Goal: Transaction & Acquisition: Purchase product/service

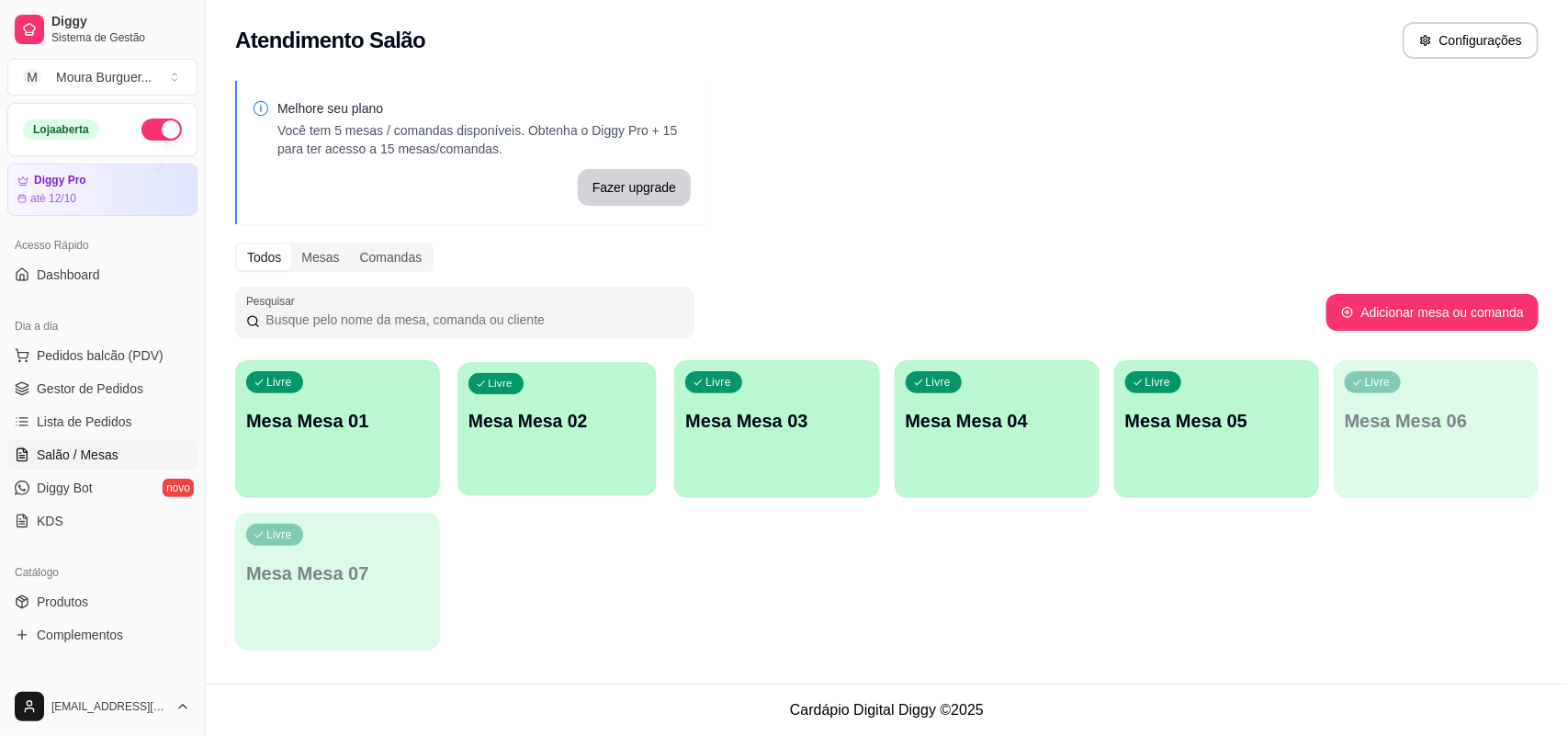
click at [549, 438] on div "Livre Mesa Mesa 02" at bounding box center [557, 417] width 199 height 112
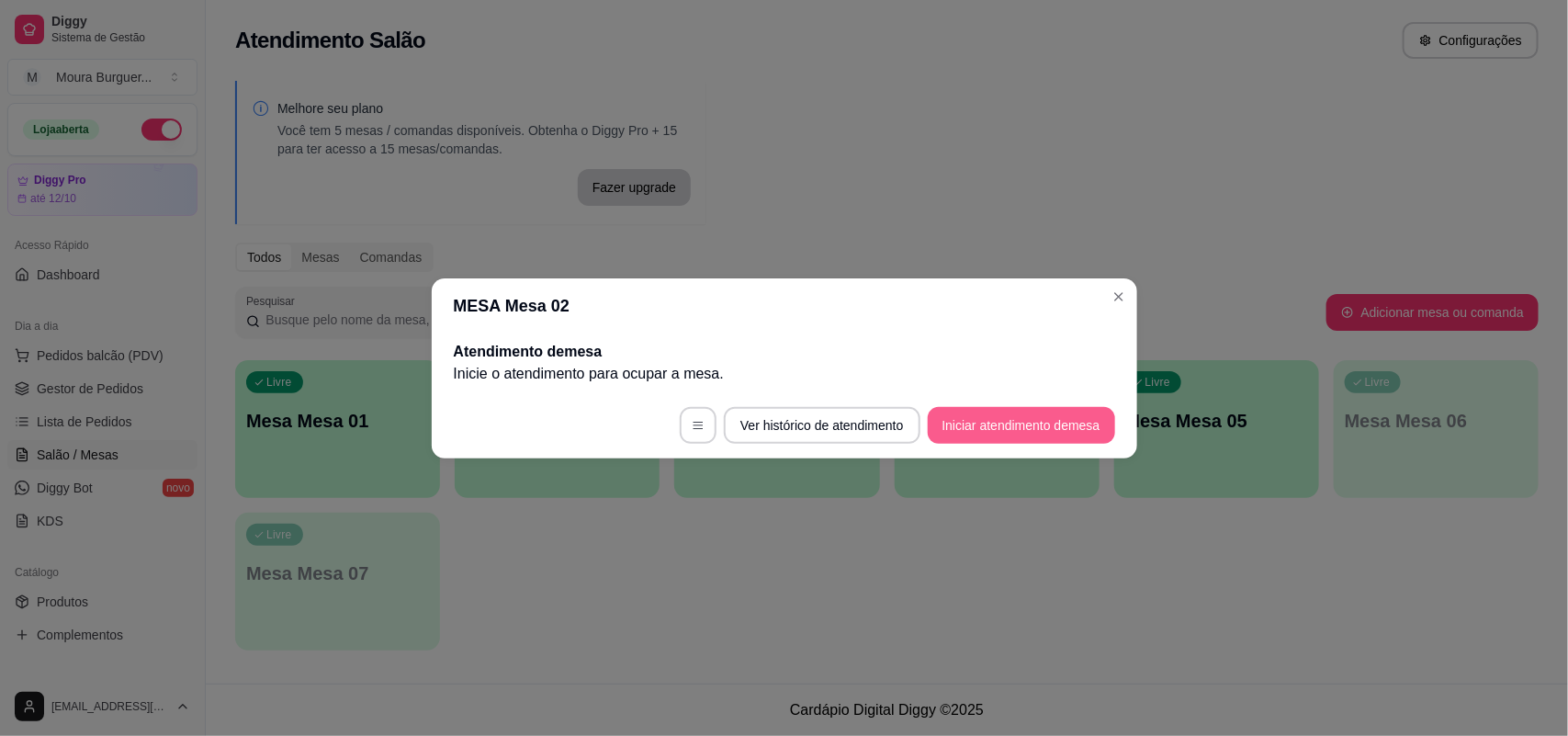
click at [945, 429] on button "Iniciar atendimento de mesa" at bounding box center [1021, 426] width 187 height 37
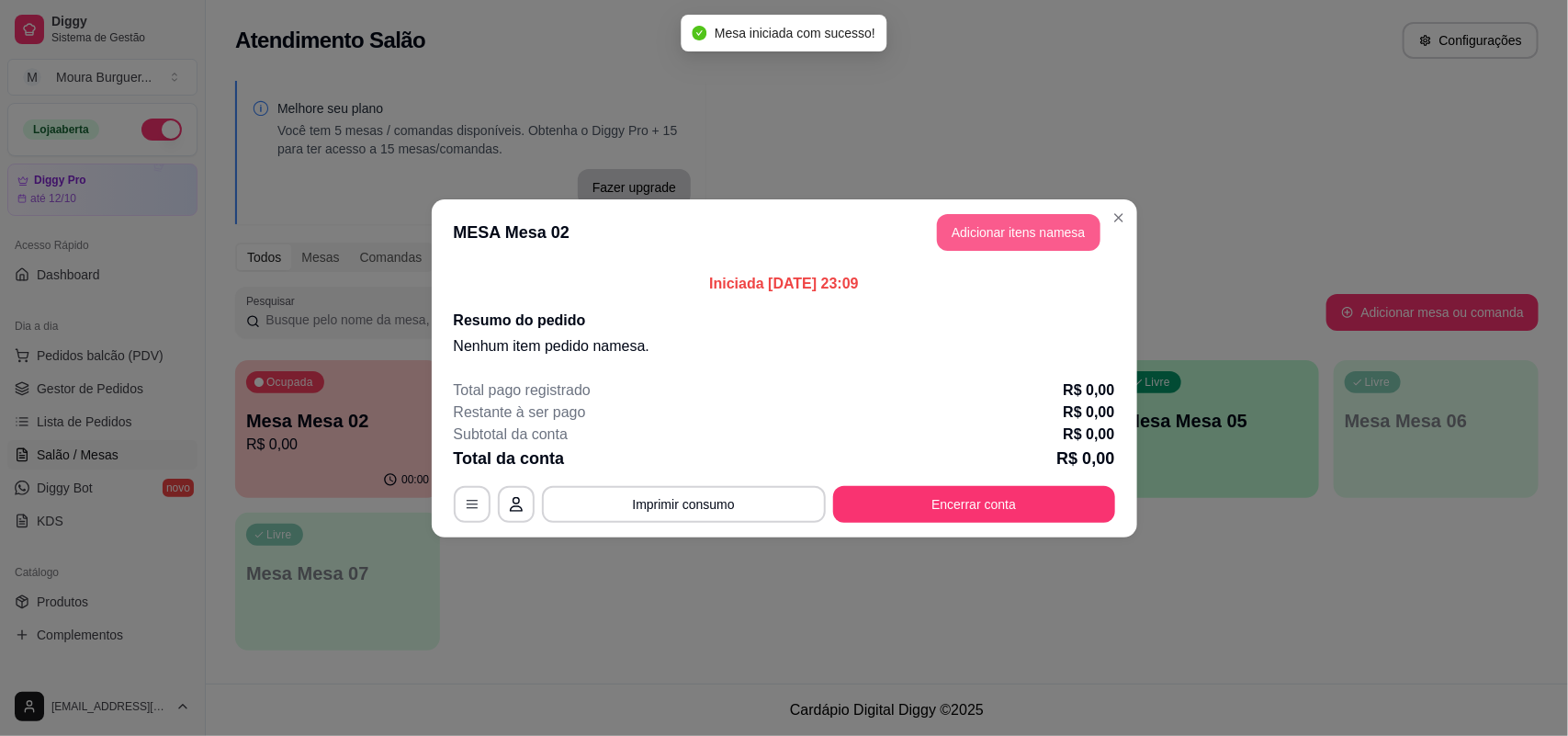
click at [1006, 231] on button "Adicionar itens na mesa" at bounding box center [1019, 233] width 163 height 37
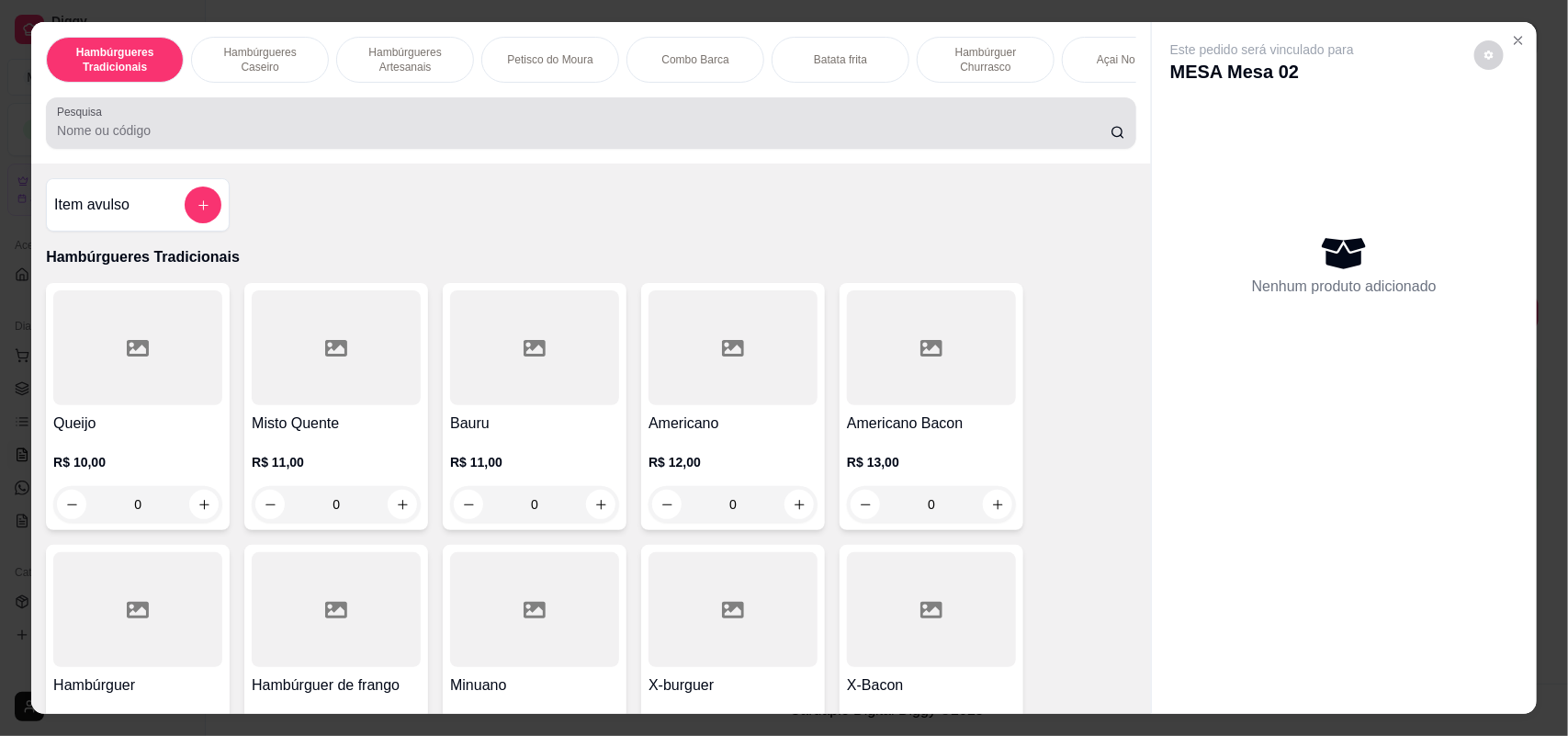
click at [157, 139] on input "Pesquisa" at bounding box center [584, 130] width 1054 height 18
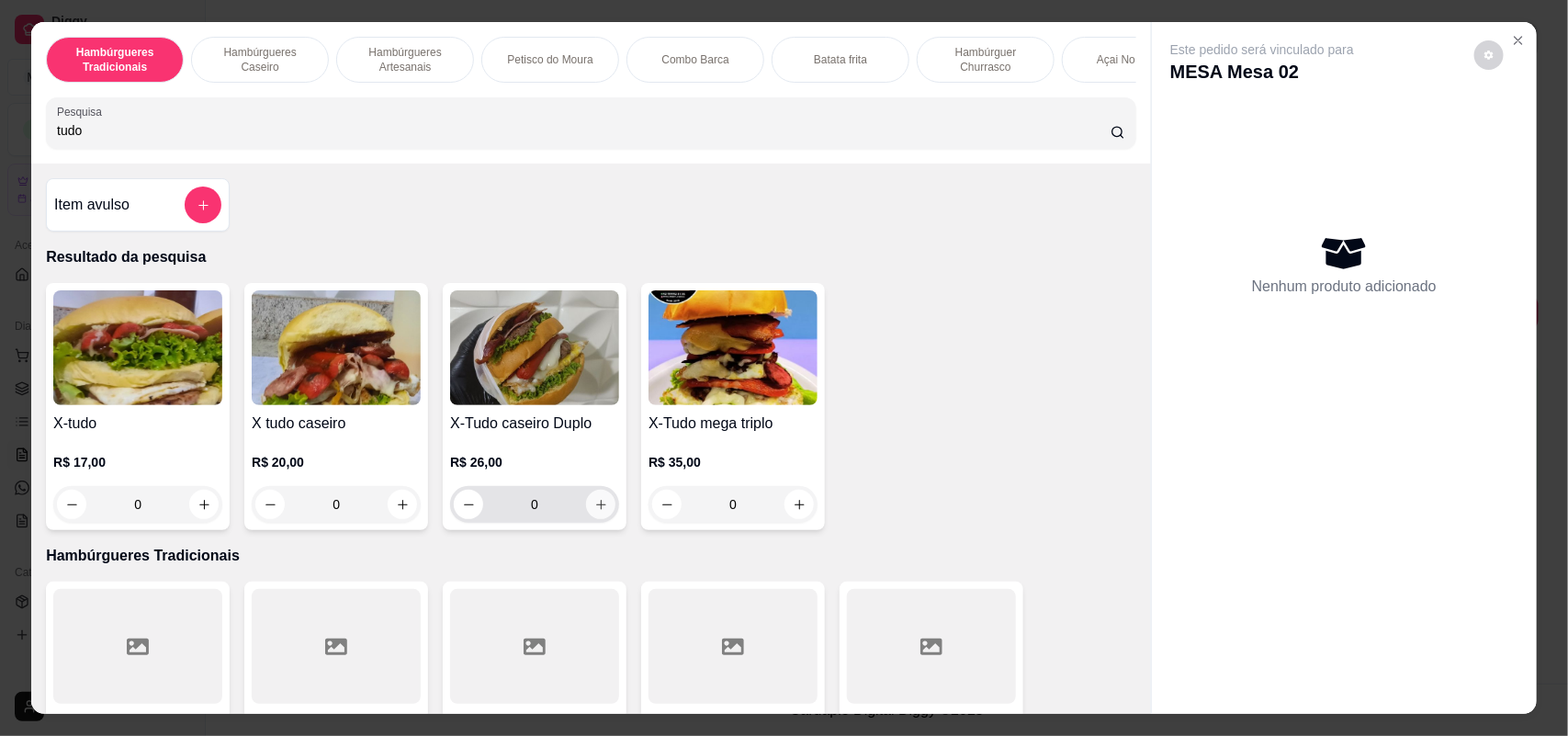
type input "tudo"
click at [595, 512] on icon "increase-product-quantity" at bounding box center [601, 504] width 14 height 14
type input "1"
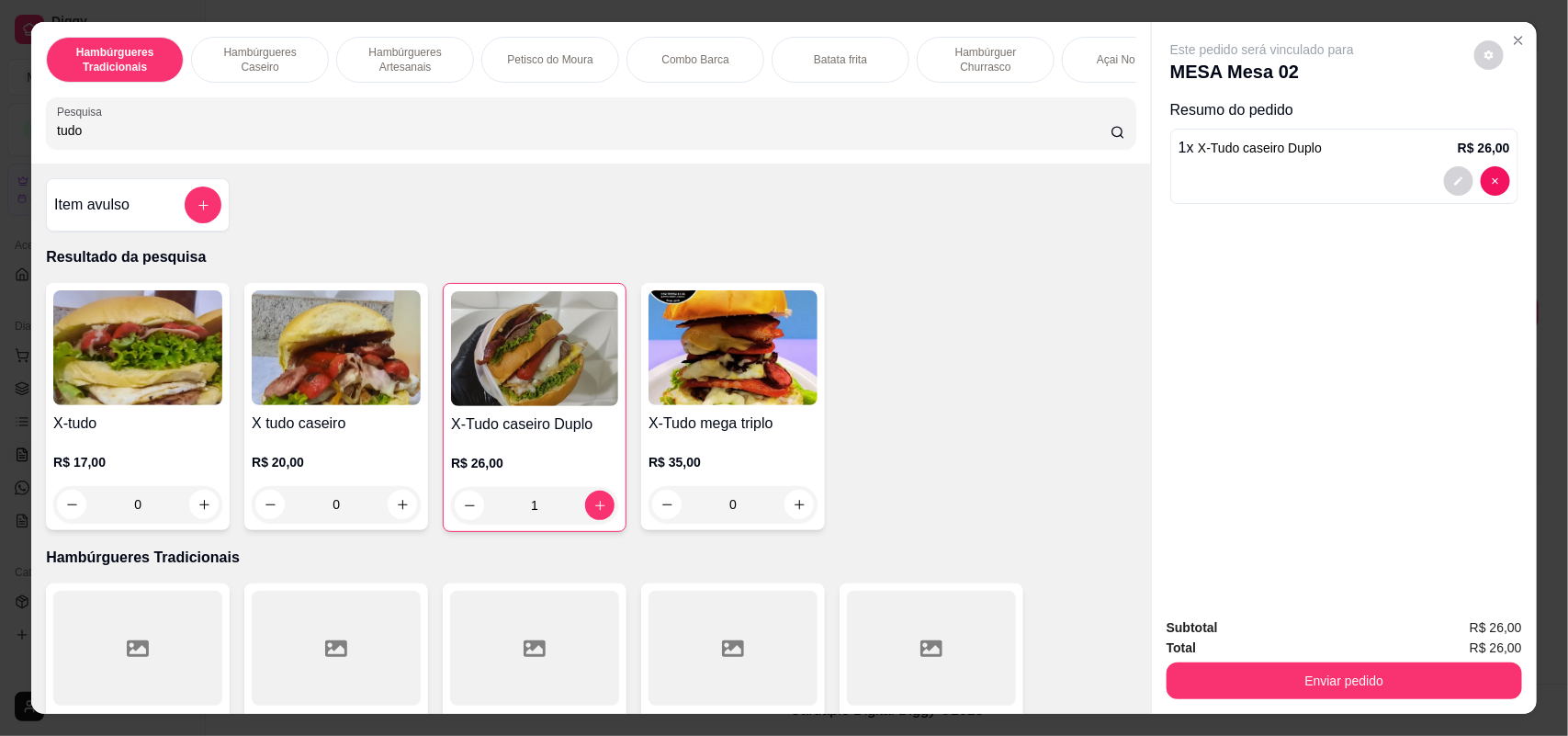
drag, startPoint x: 122, startPoint y: 150, endPoint x: 33, endPoint y: 182, distance: 94.6
click at [33, 182] on div "Hambúrgueres Tradicionais Hambúrgueres Caseiro Hambúrgueres Artesanais Petisco …" at bounding box center [591, 368] width 1119 height 692
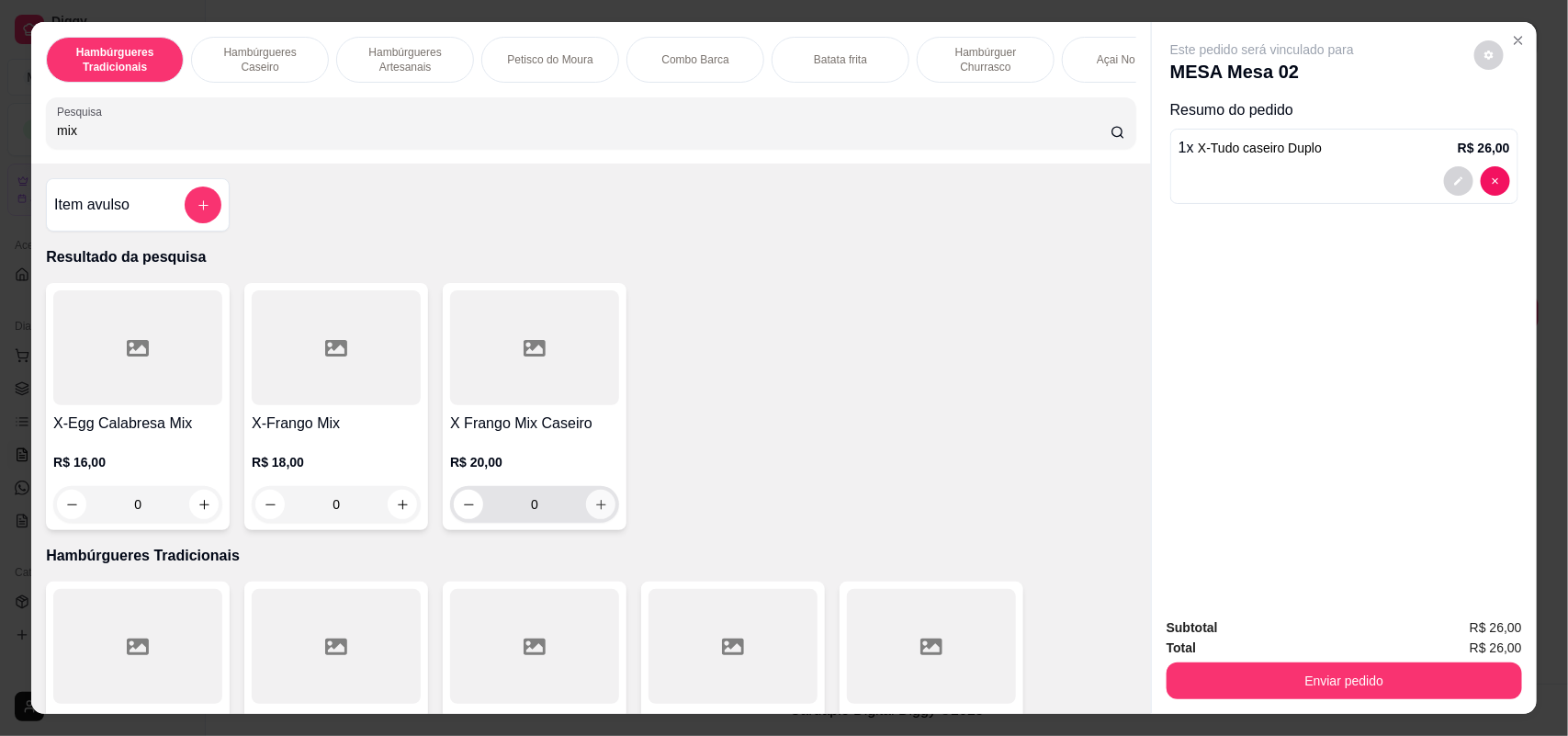
type input "mix"
click at [595, 512] on icon "increase-product-quantity" at bounding box center [601, 504] width 14 height 14
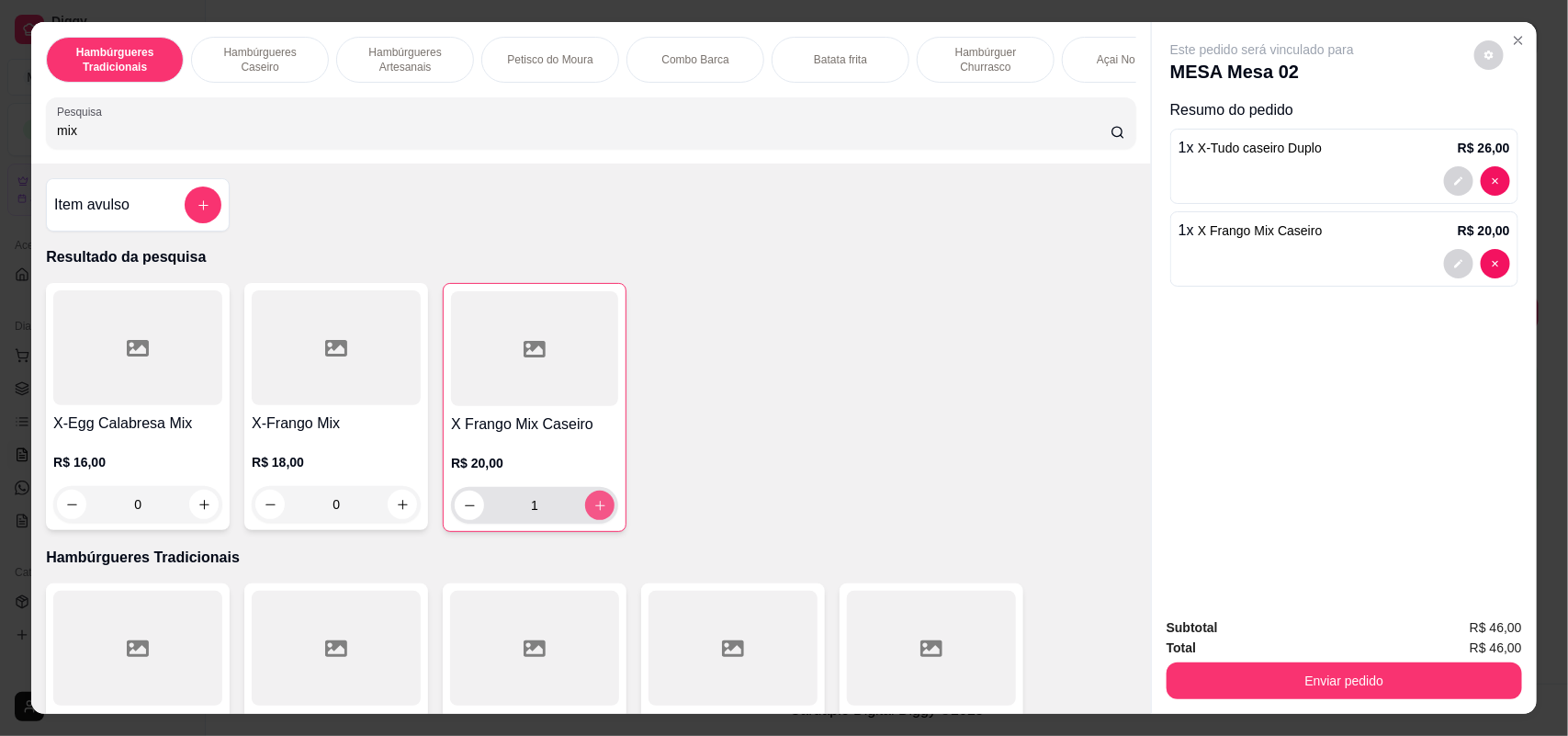
type input "1"
drag, startPoint x: 83, startPoint y: 154, endPoint x: 23, endPoint y: 159, distance: 60.2
click at [31, 159] on div "Hambúrgueres Tradicionais Hambúrgueres Caseiro Hambúrgueres Artesanais Petisco …" at bounding box center [591, 92] width 1119 height 141
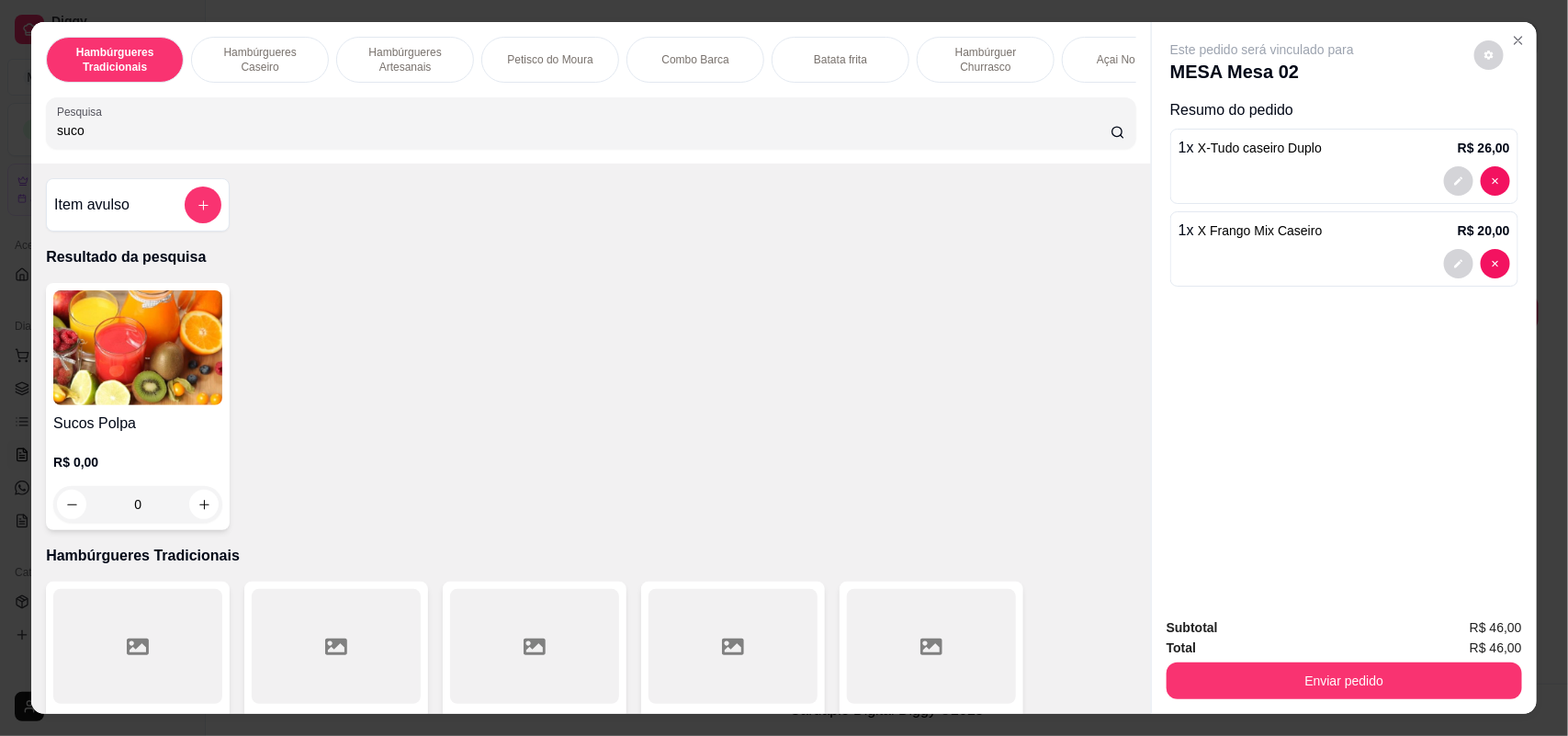
type input "suco"
click at [139, 384] on img at bounding box center [138, 347] width 169 height 115
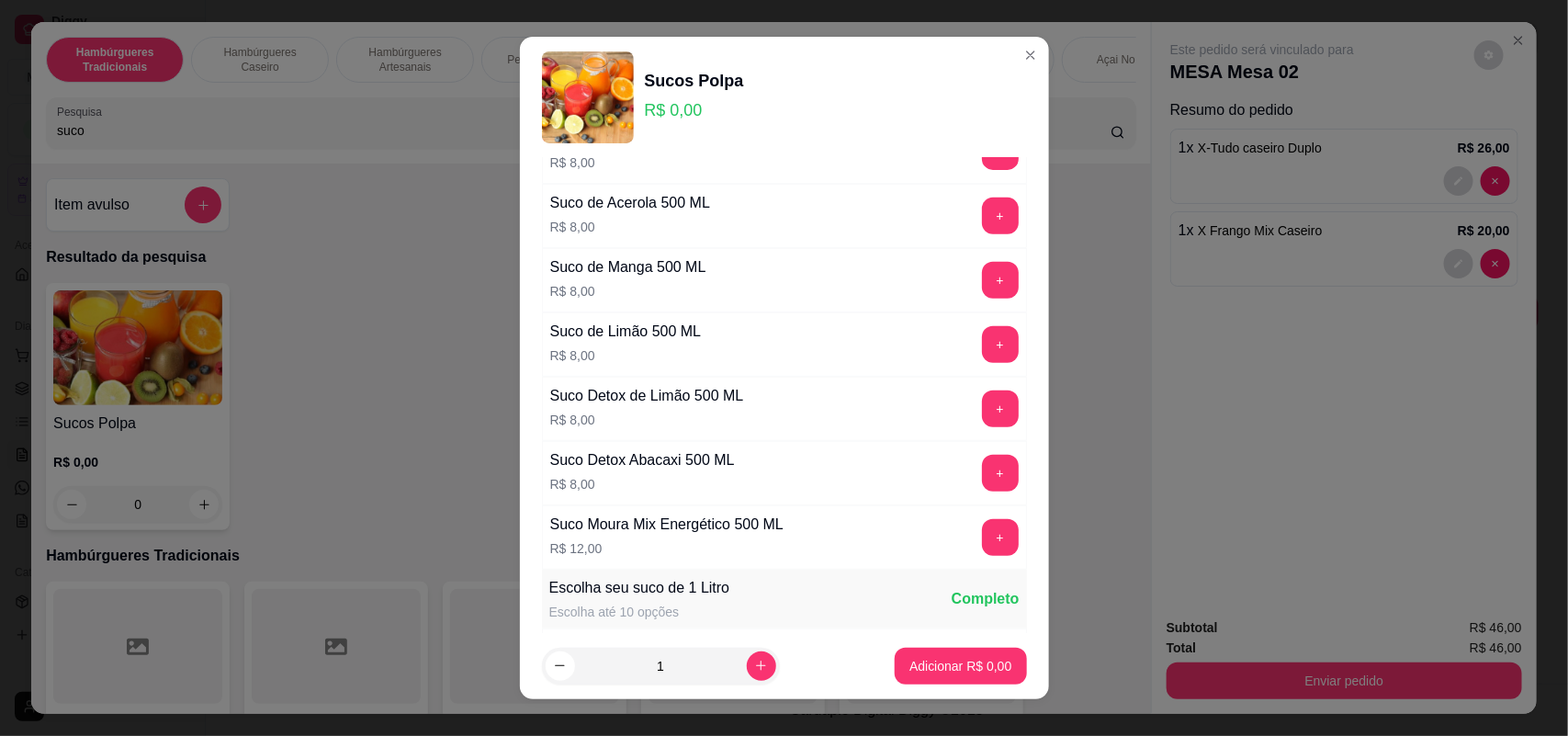
scroll to position [344, 0]
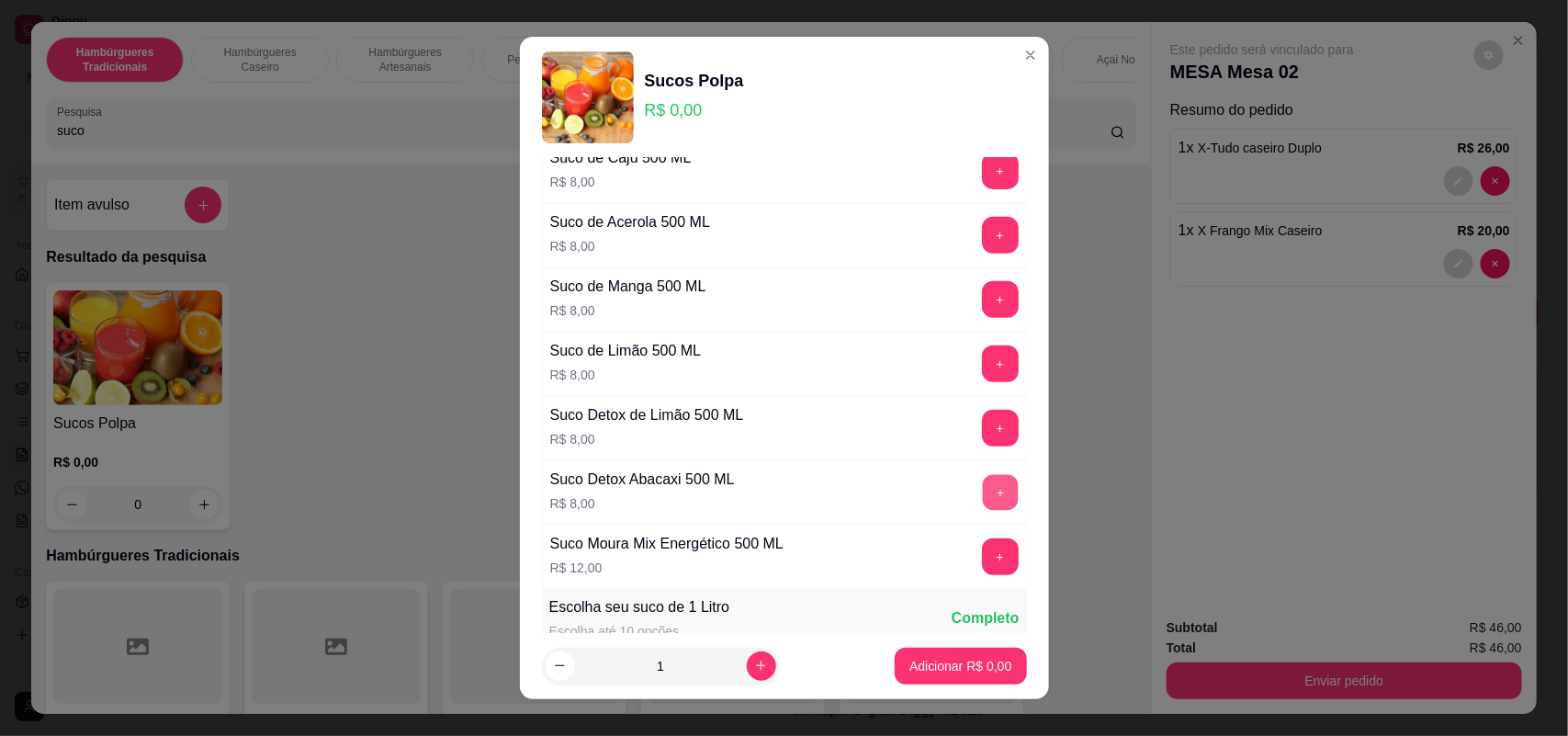
click at [982, 492] on button "+" at bounding box center [999, 492] width 36 height 36
click at [914, 657] on p "Adicionar R$ 8,00" at bounding box center [960, 665] width 99 height 18
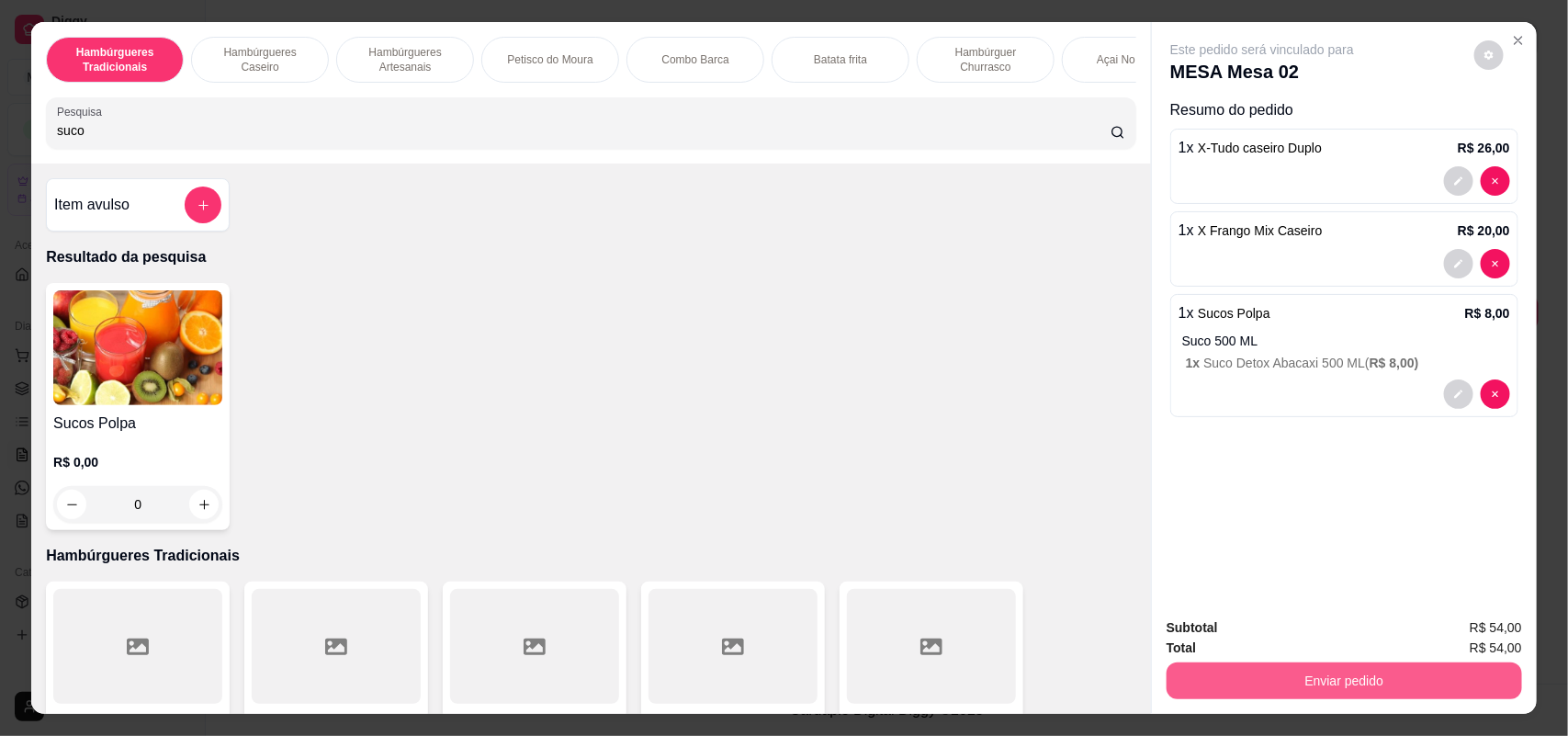
click at [1392, 682] on button "Enviar pedido" at bounding box center [1344, 681] width 356 height 37
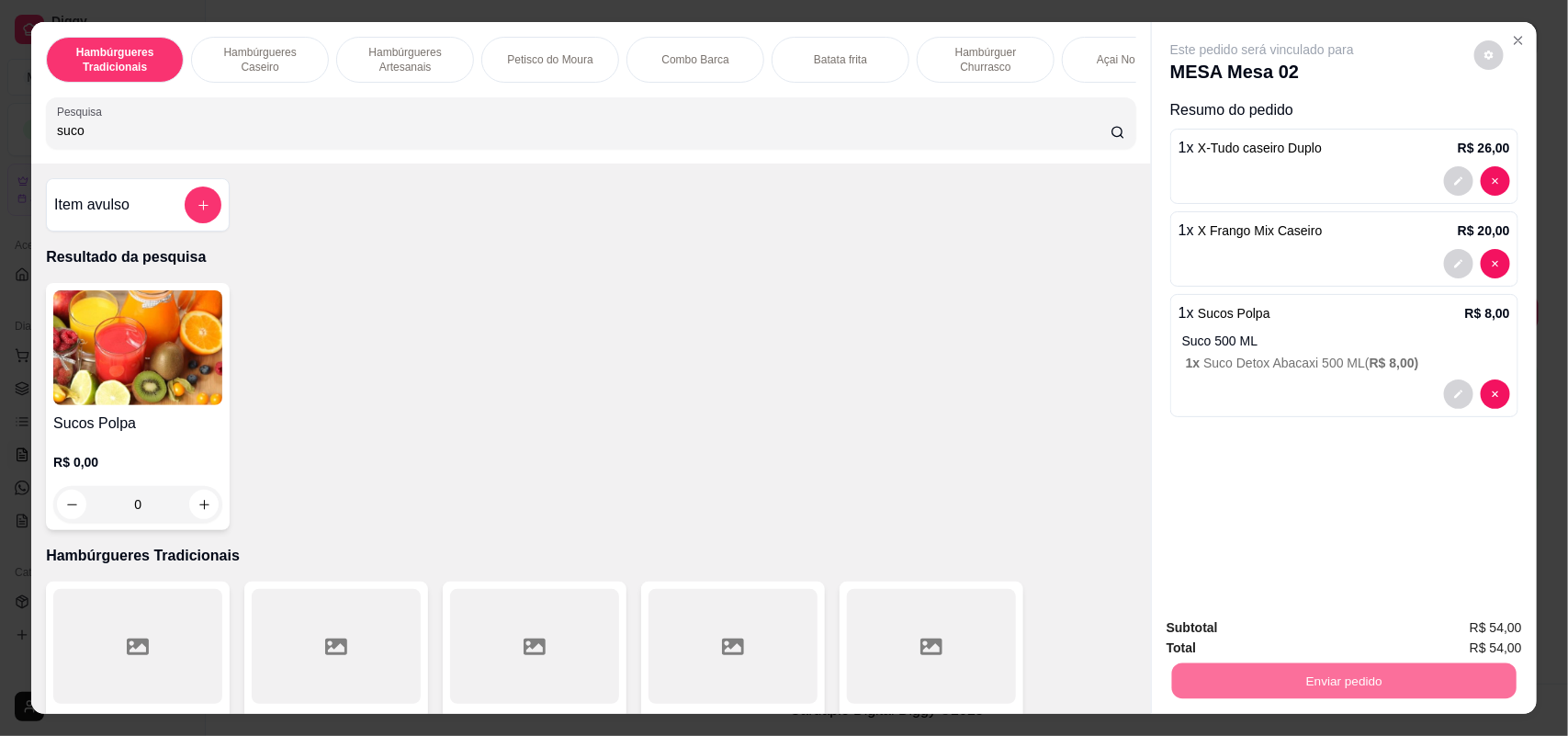
click at [1268, 641] on button "Não registrar e enviar pedido" at bounding box center [1282, 634] width 186 height 34
